Goal: Task Accomplishment & Management: Use online tool/utility

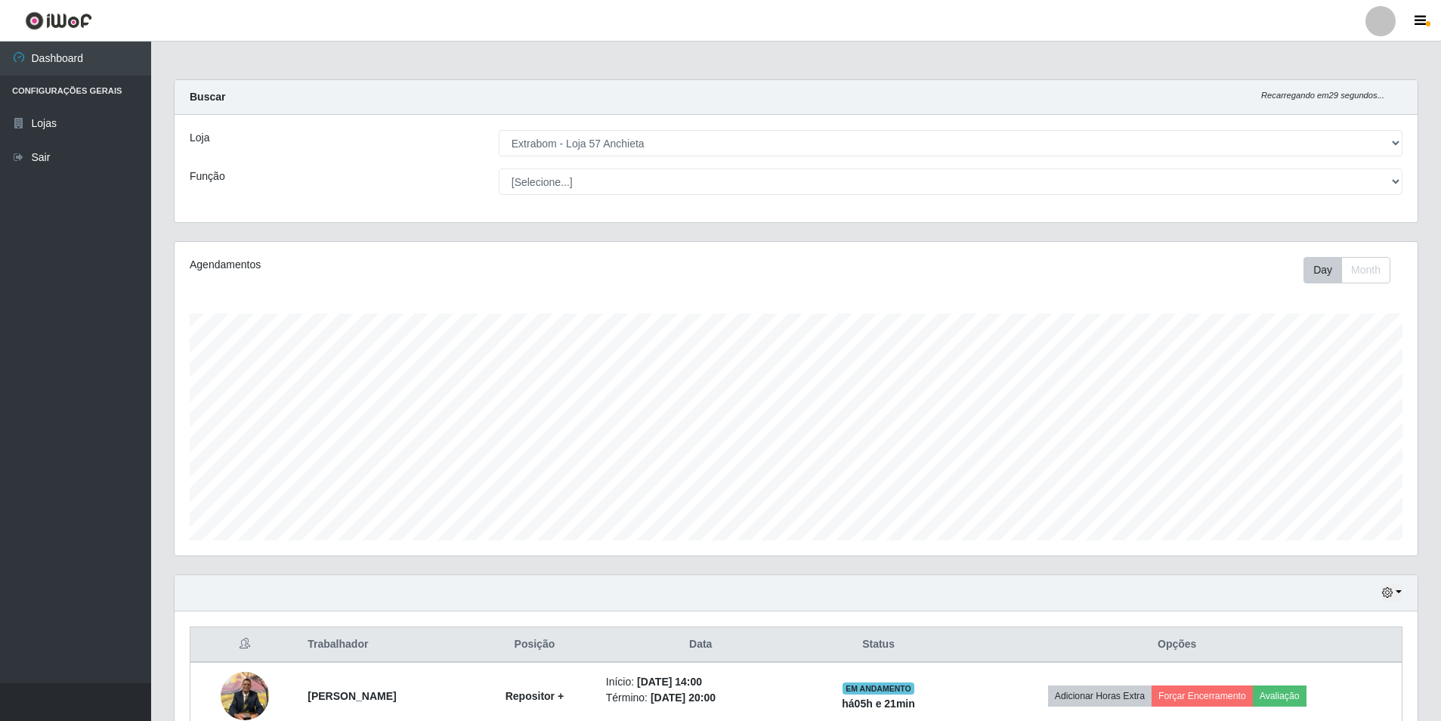
select select "470"
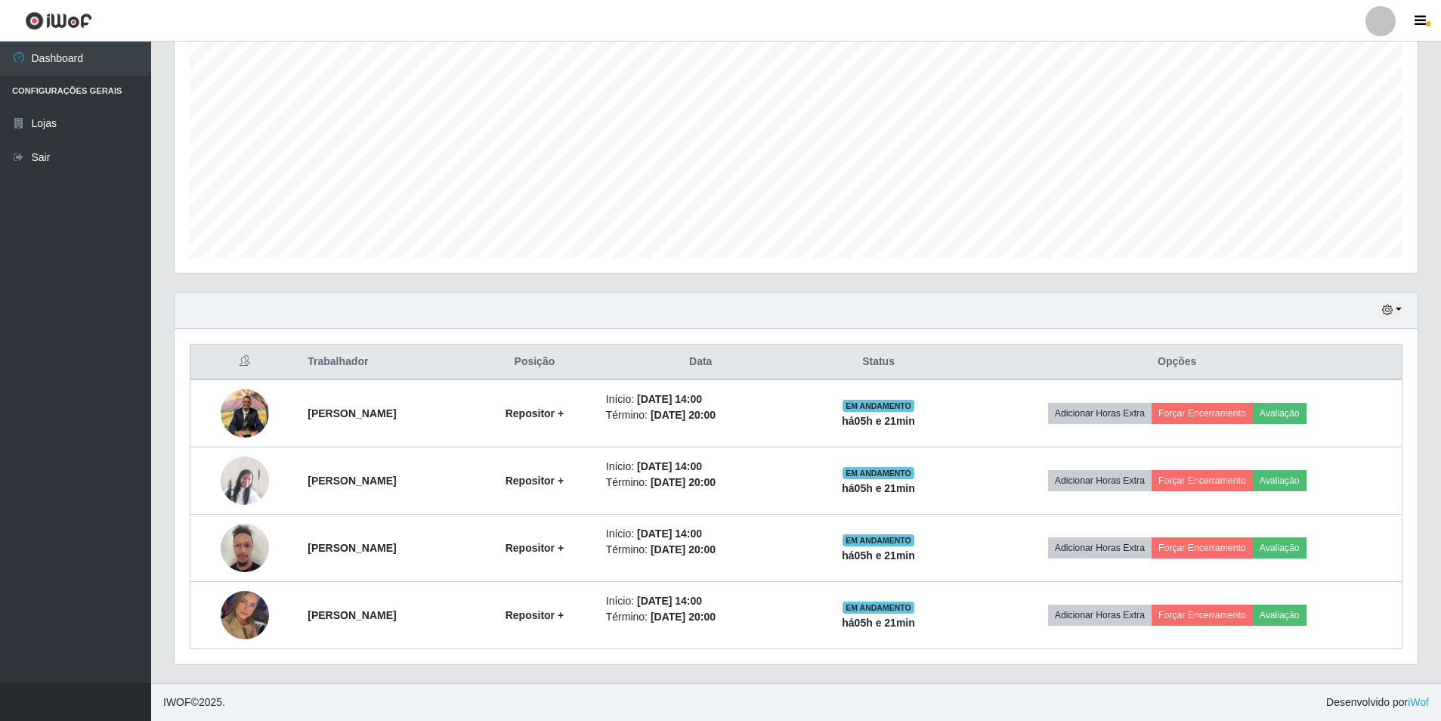
scroll to position [314, 1243]
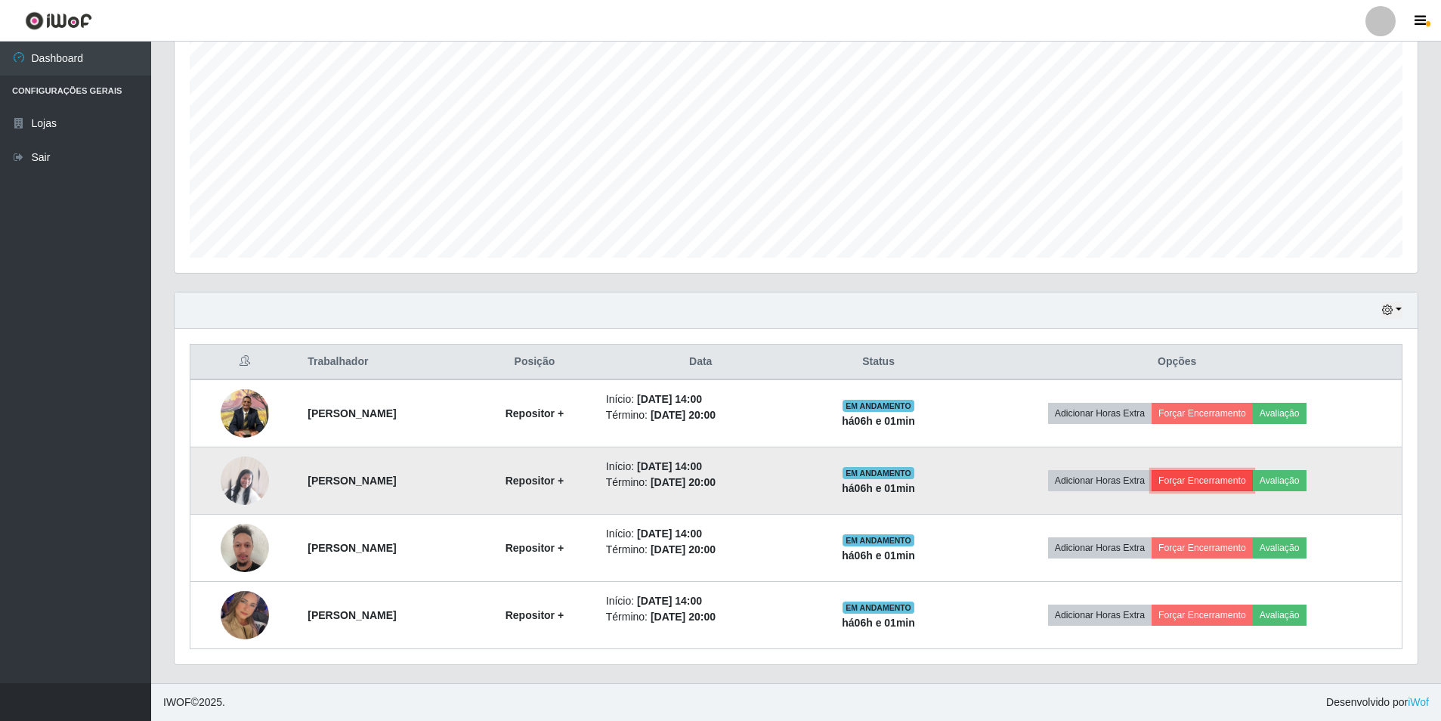
click at [1203, 478] on button "Forçar Encerramento" at bounding box center [1202, 480] width 101 height 21
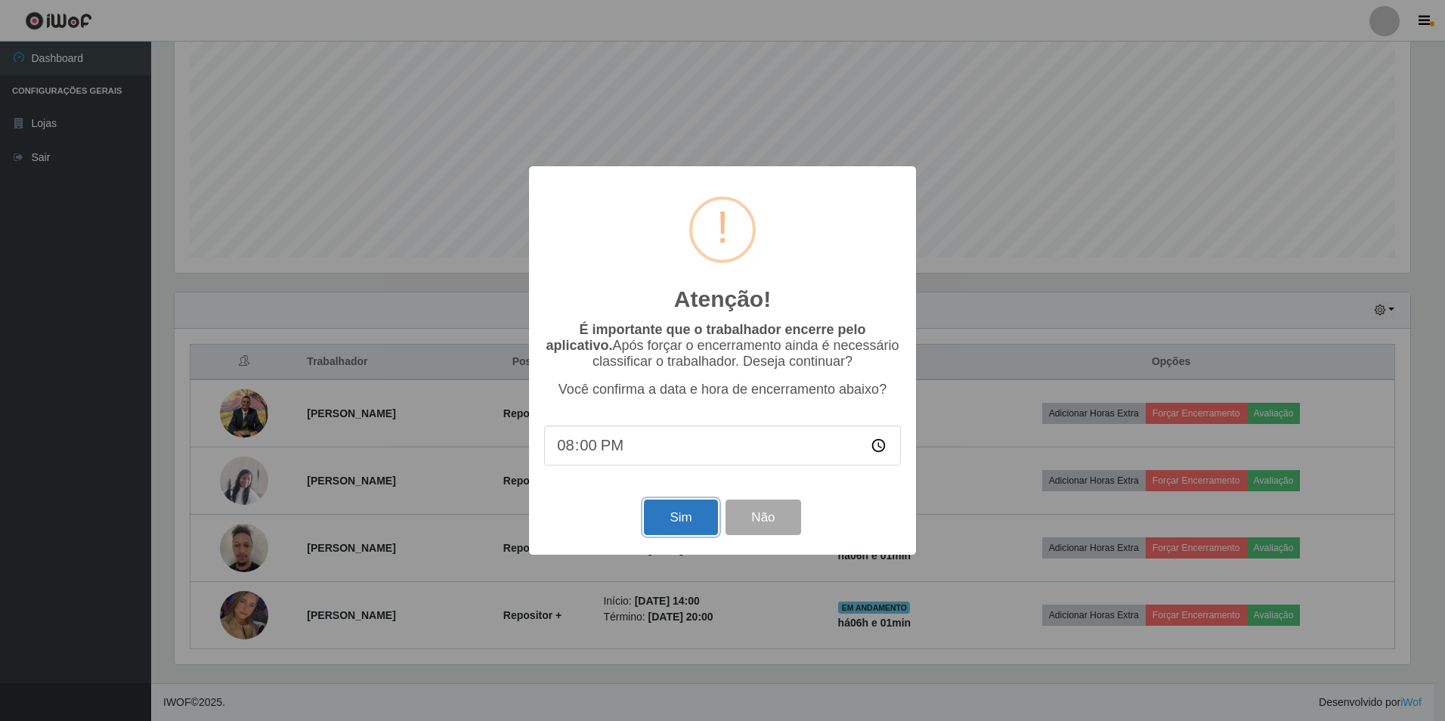
click at [673, 515] on button "Sim" at bounding box center [680, 517] width 73 height 36
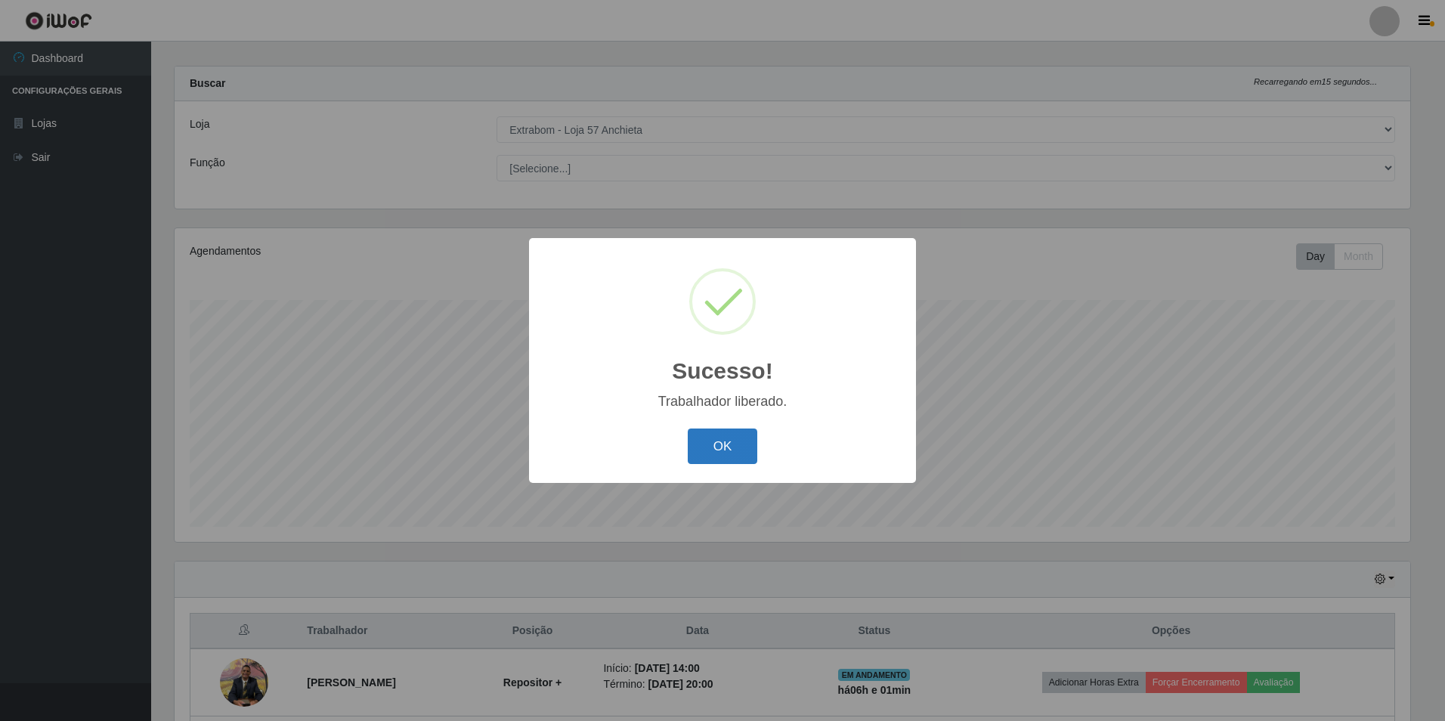
click at [713, 456] on button "OK" at bounding box center [723, 446] width 70 height 36
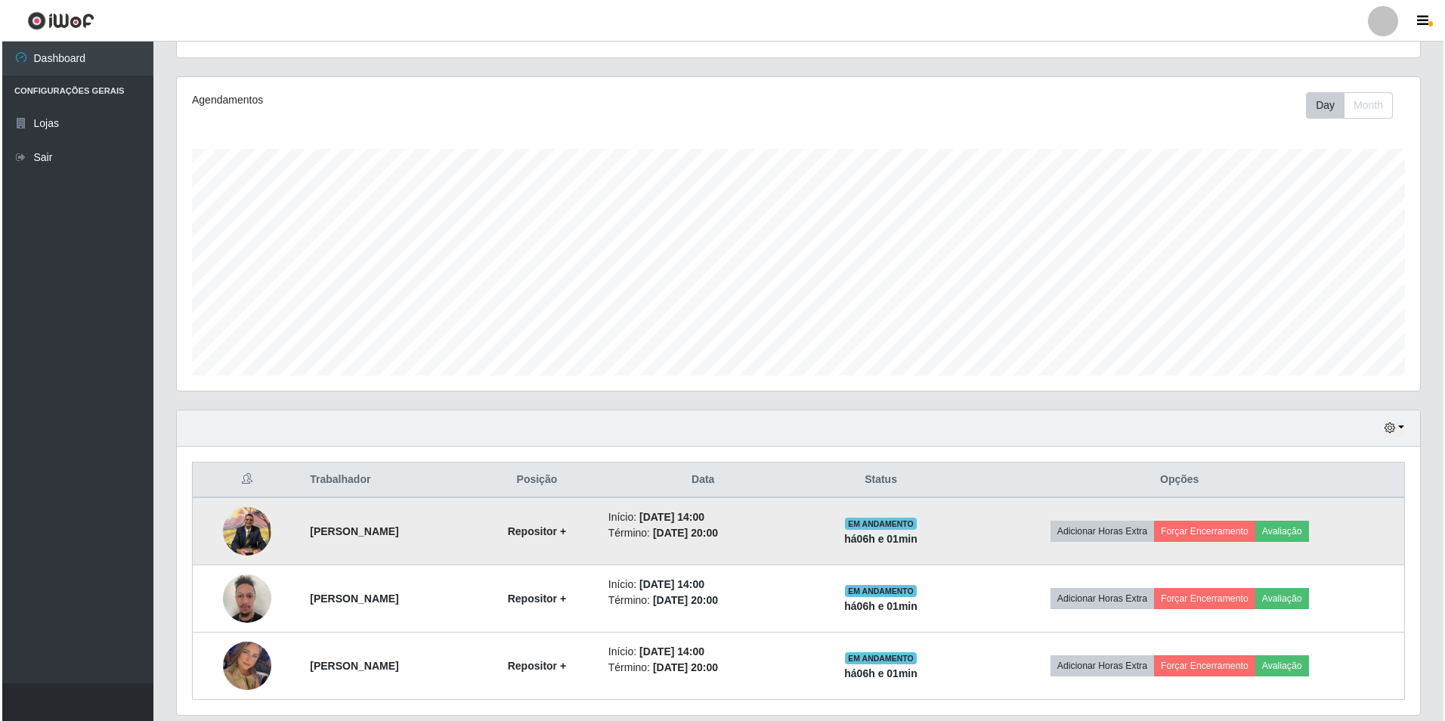
scroll to position [215, 0]
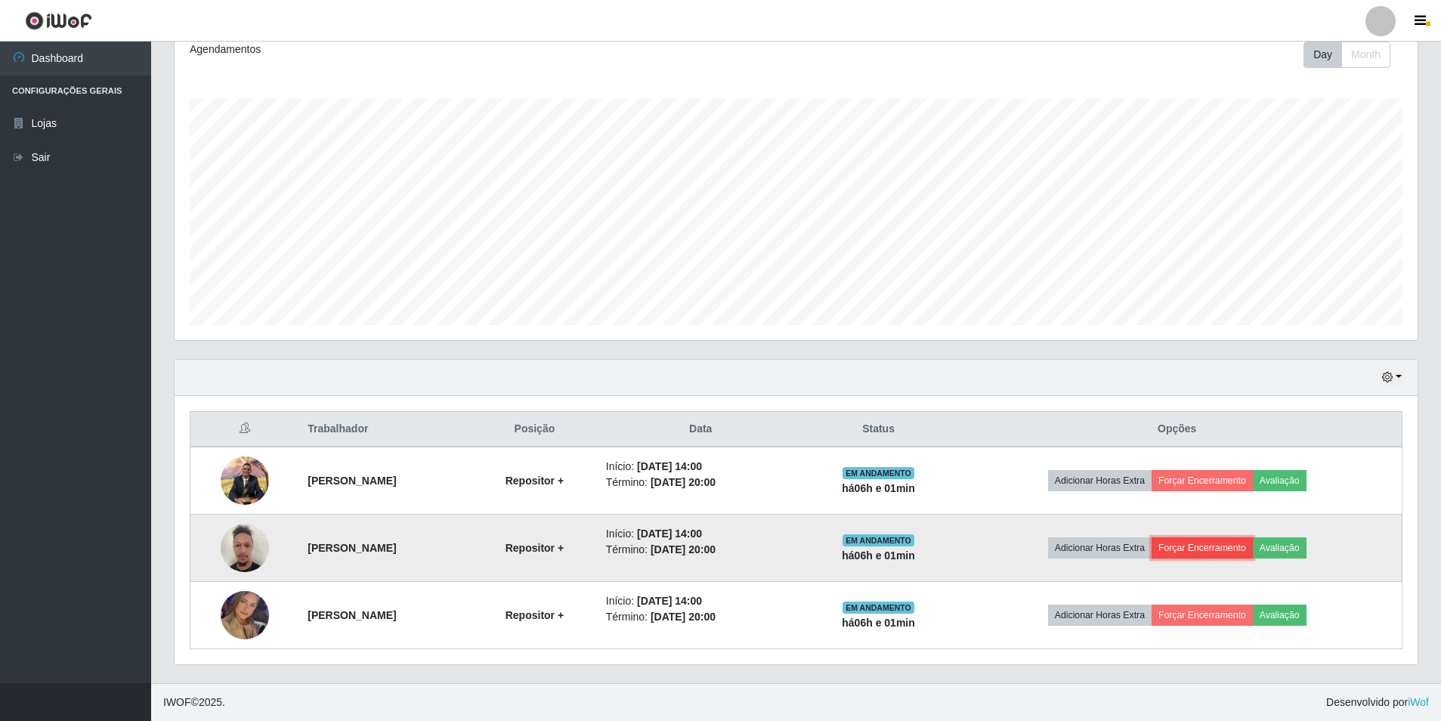
click at [1227, 546] on button "Forçar Encerramento" at bounding box center [1202, 547] width 101 height 21
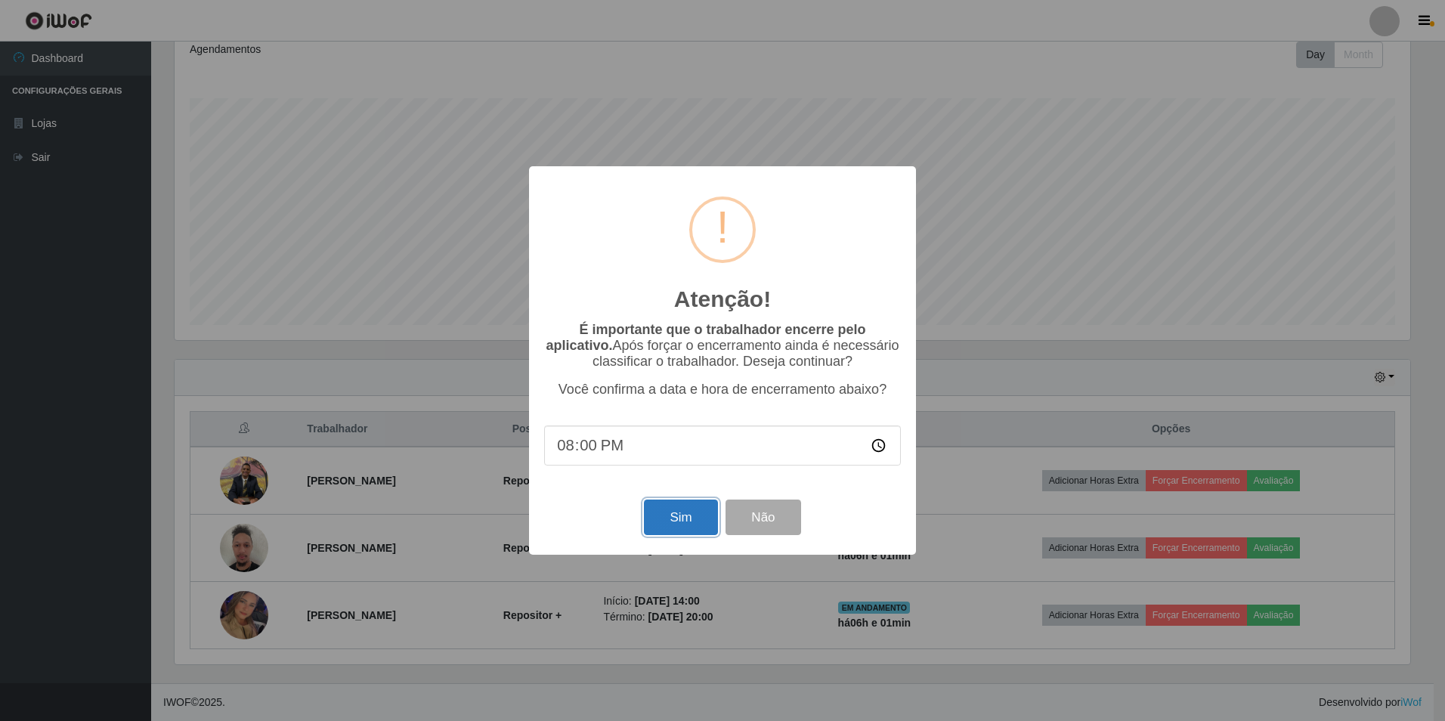
click at [679, 514] on button "Sim" at bounding box center [680, 517] width 73 height 36
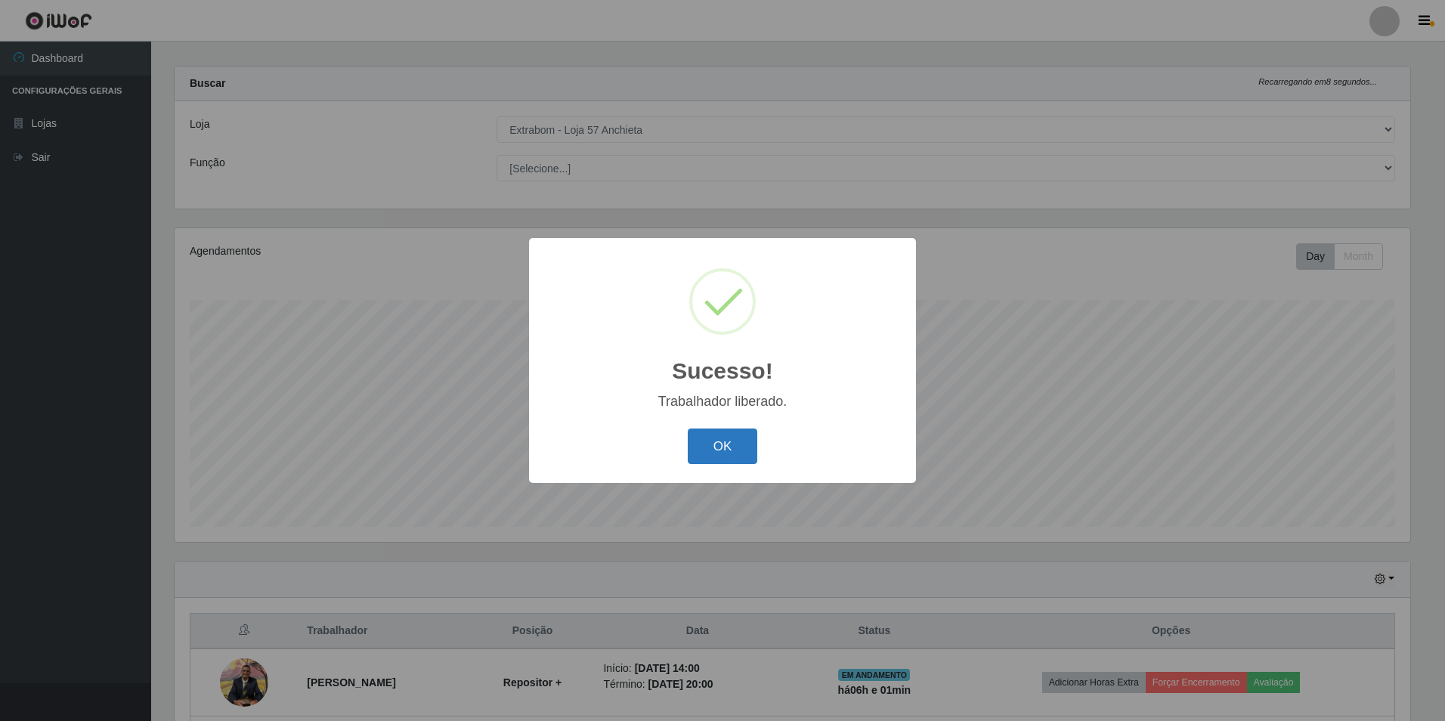
click at [737, 450] on button "OK" at bounding box center [723, 446] width 70 height 36
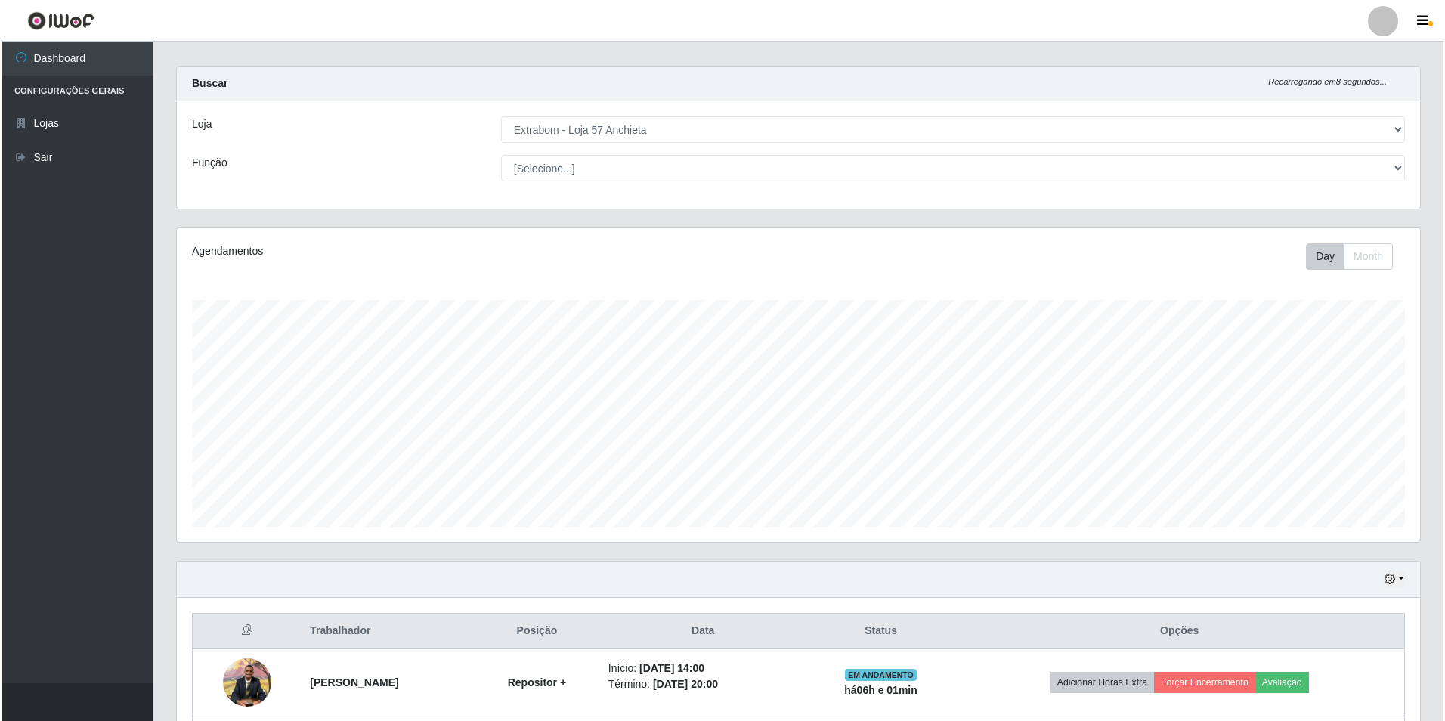
scroll to position [148, 0]
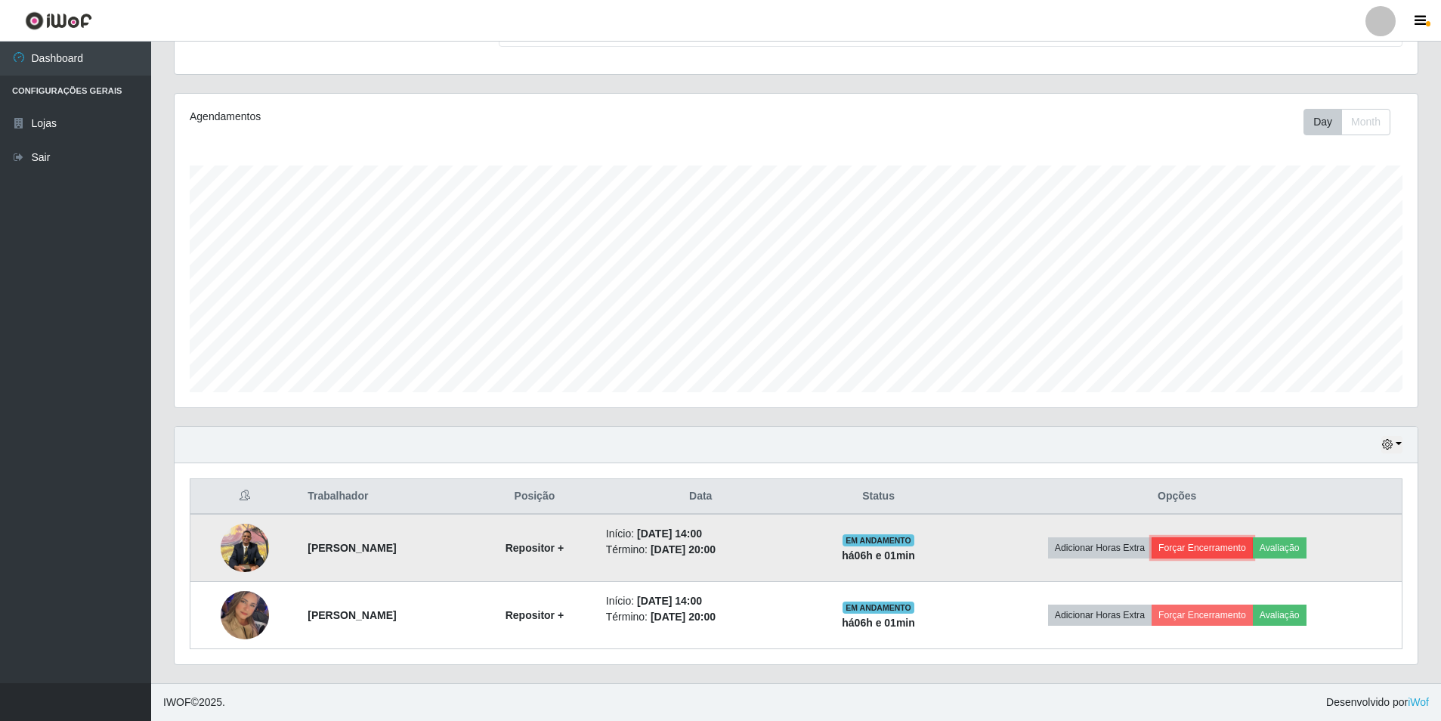
click at [1212, 548] on button "Forçar Encerramento" at bounding box center [1202, 547] width 101 height 21
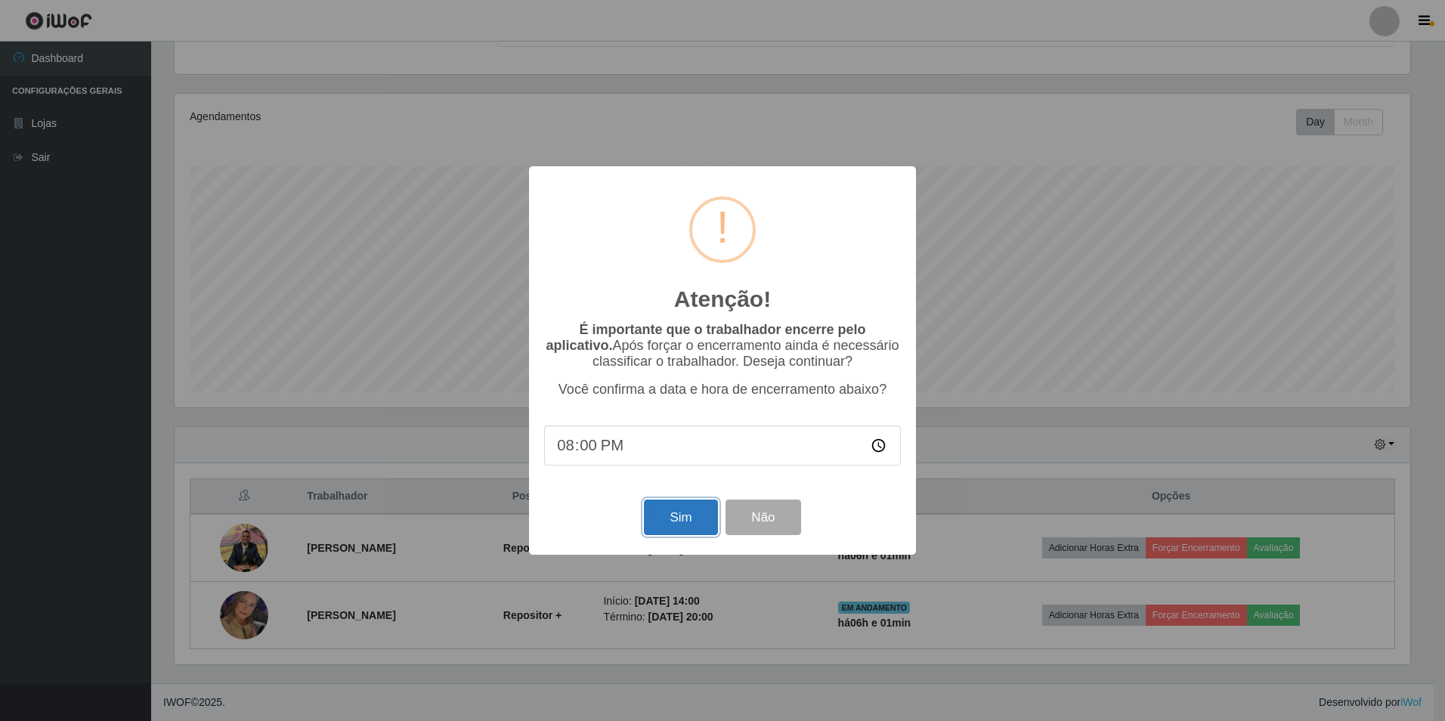
click at [649, 516] on button "Sim" at bounding box center [680, 517] width 73 height 36
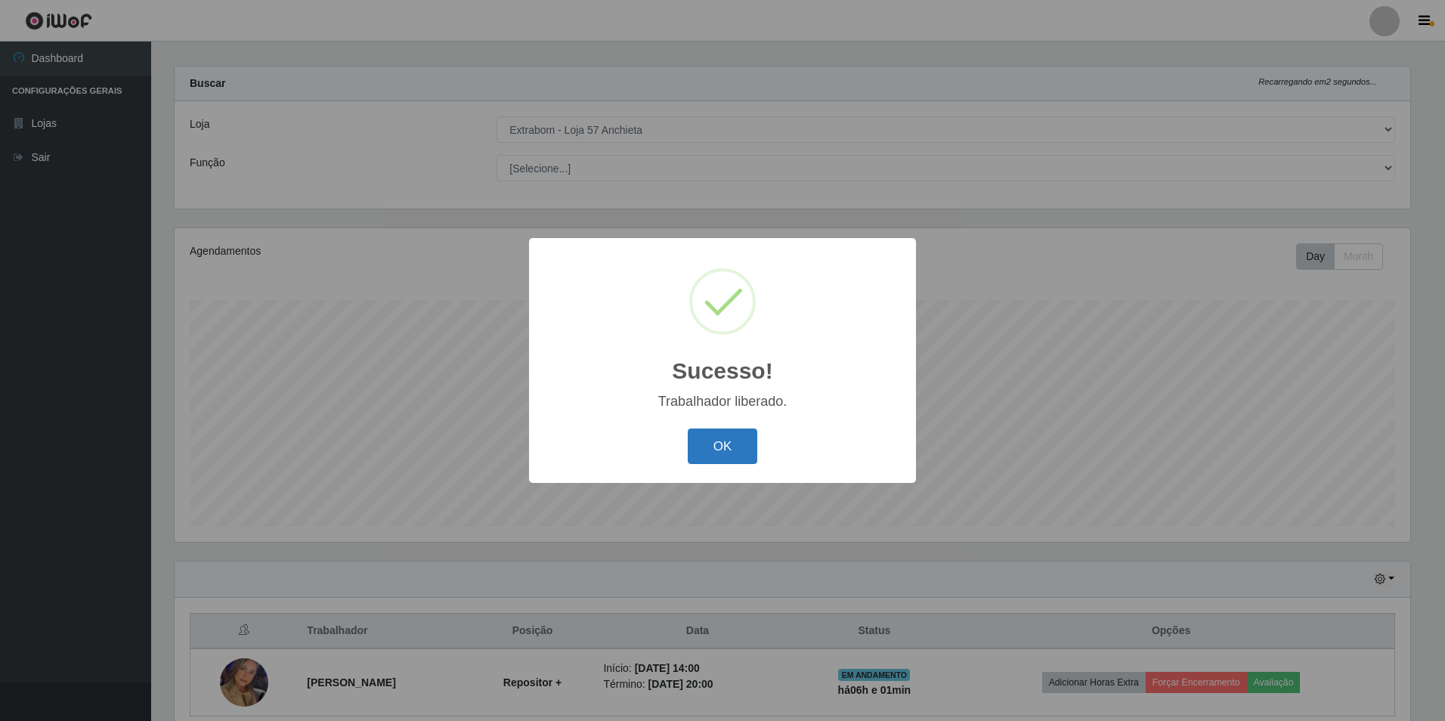
click at [701, 453] on button "OK" at bounding box center [723, 446] width 70 height 36
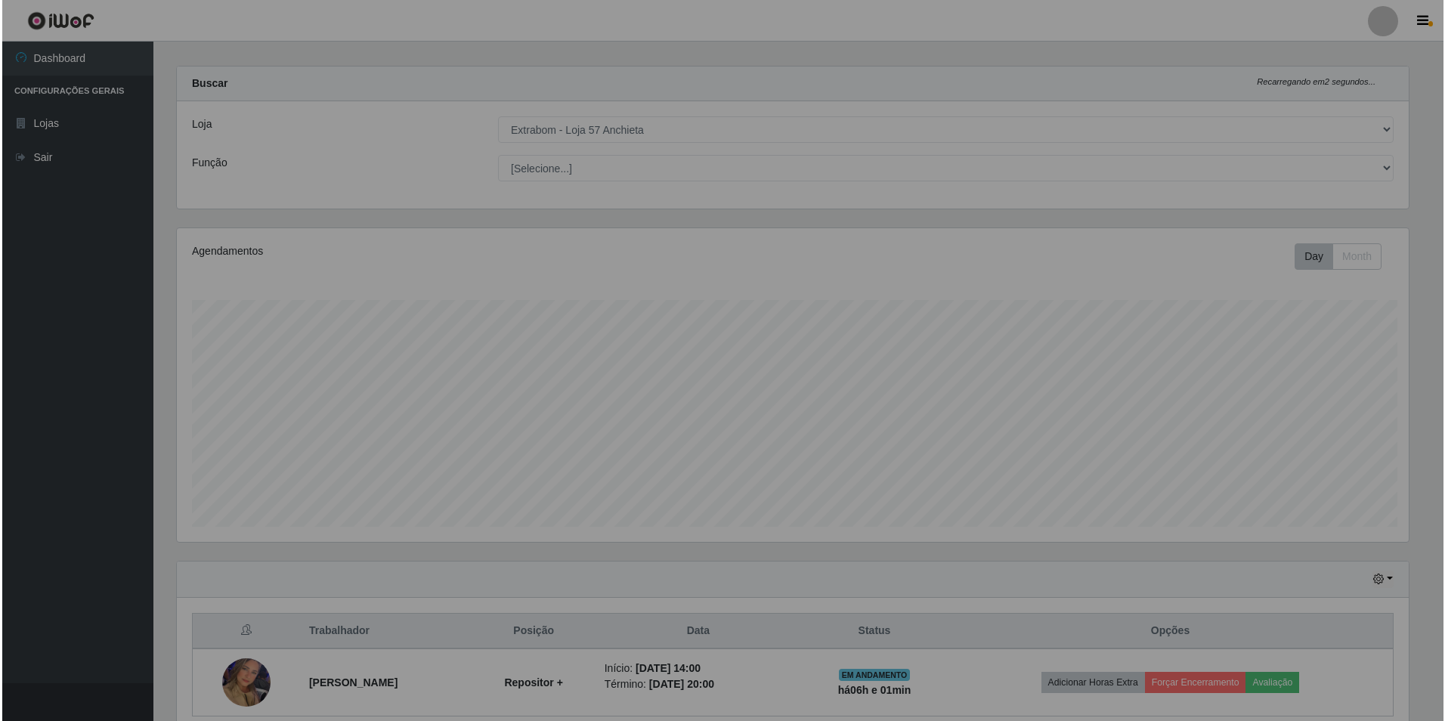
scroll to position [314, 1243]
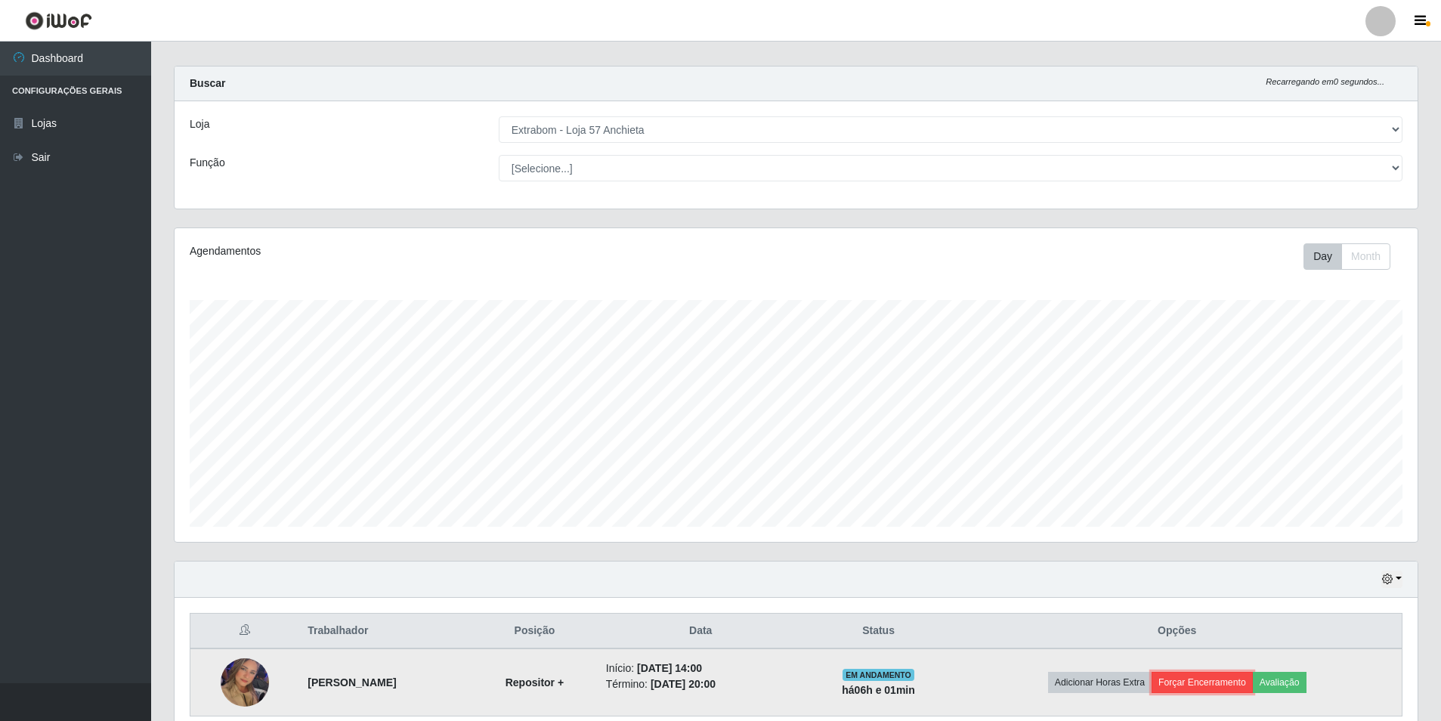
click at [1227, 679] on button "Forçar Encerramento" at bounding box center [1202, 682] width 101 height 21
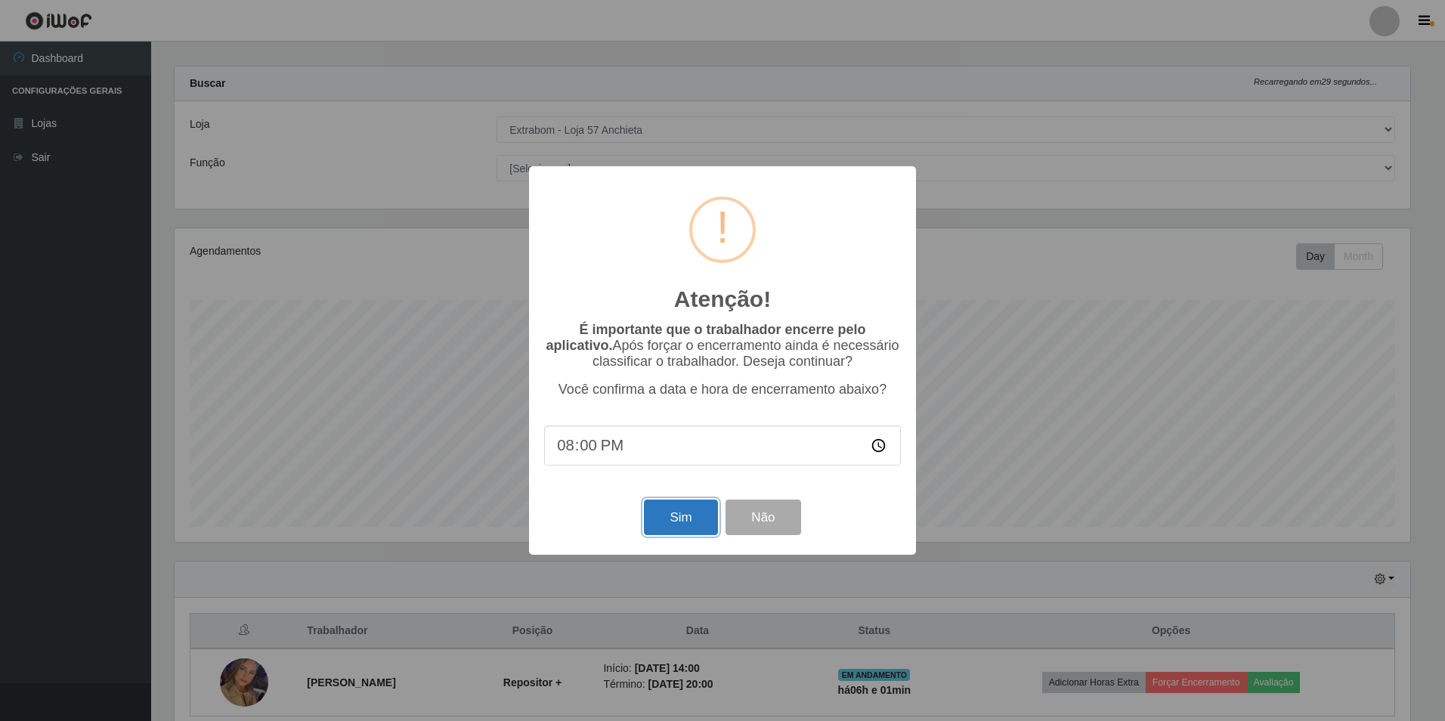
click at [672, 511] on button "Sim" at bounding box center [680, 517] width 73 height 36
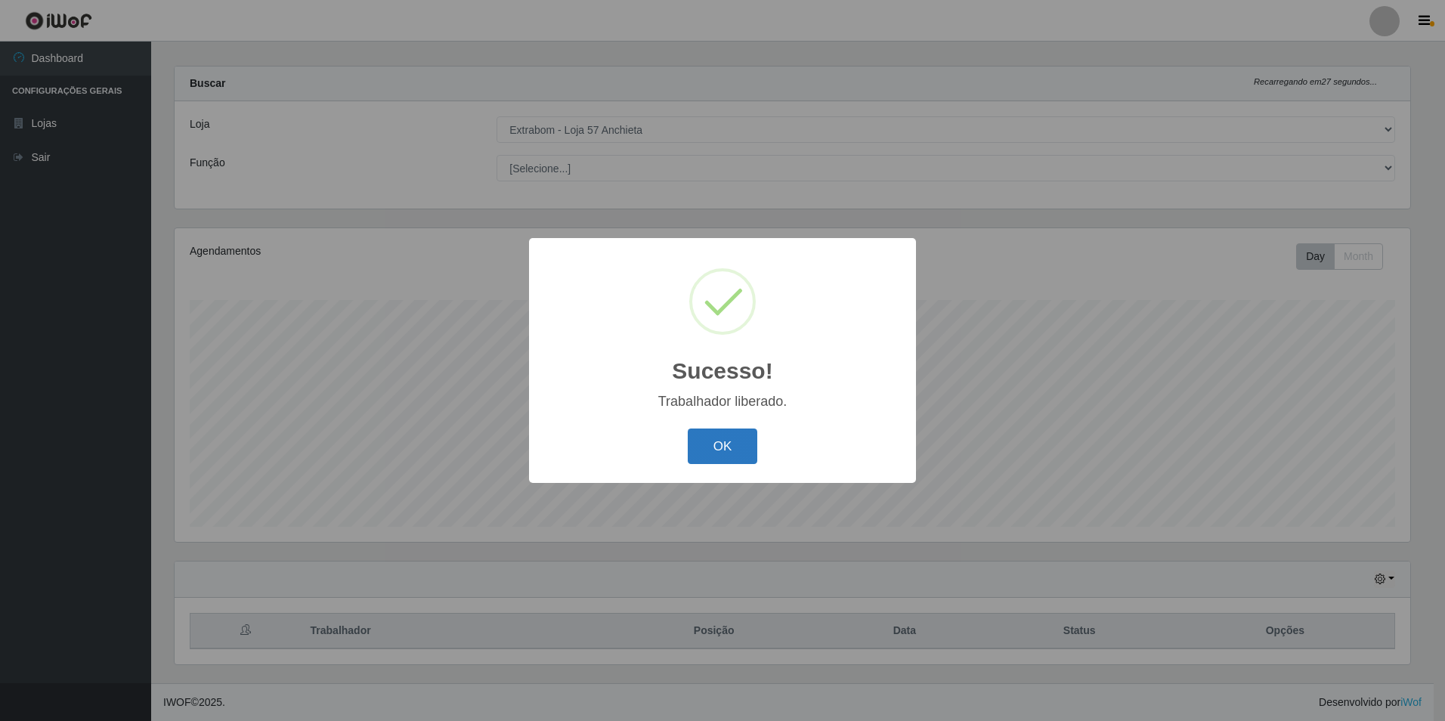
click at [709, 447] on button "OK" at bounding box center [723, 446] width 70 height 36
